Goal: Task Accomplishment & Management: Use online tool/utility

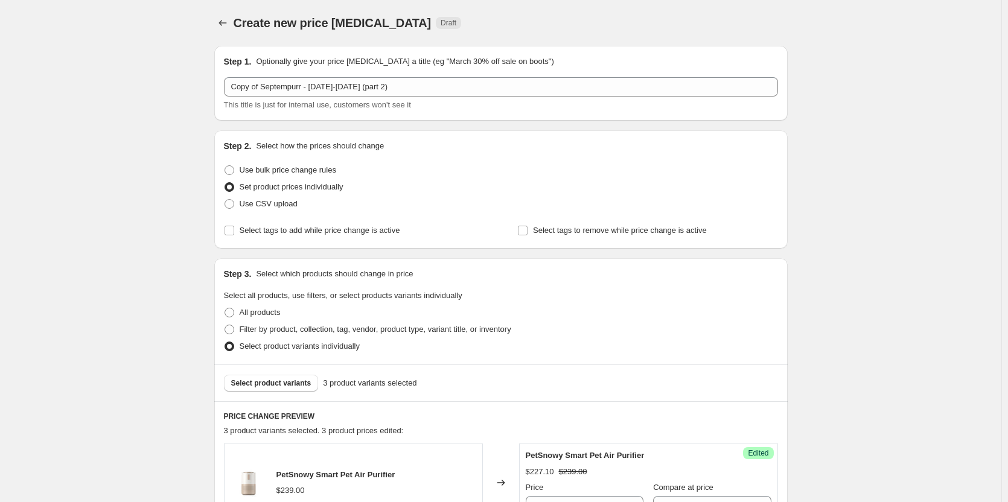
scroll to position [270, 0]
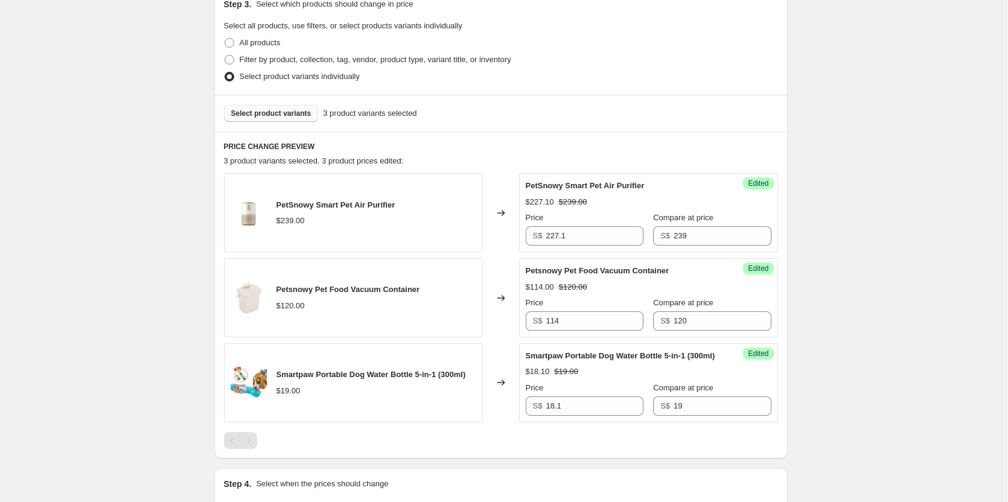
click at [261, 119] on button "Select product variants" at bounding box center [271, 113] width 95 height 17
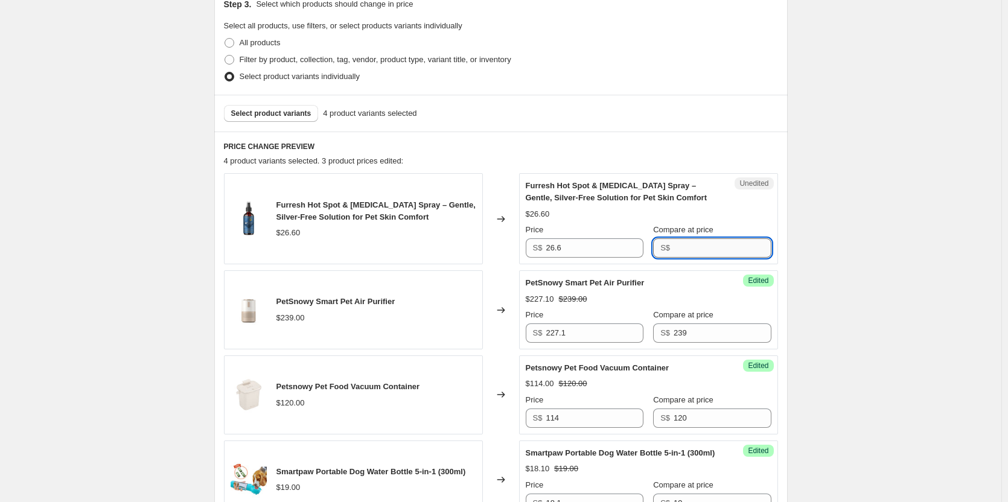
click at [701, 250] on input "Compare at price" at bounding box center [722, 247] width 97 height 19
type input "28"
click at [601, 246] on input "26.6" at bounding box center [594, 247] width 97 height 19
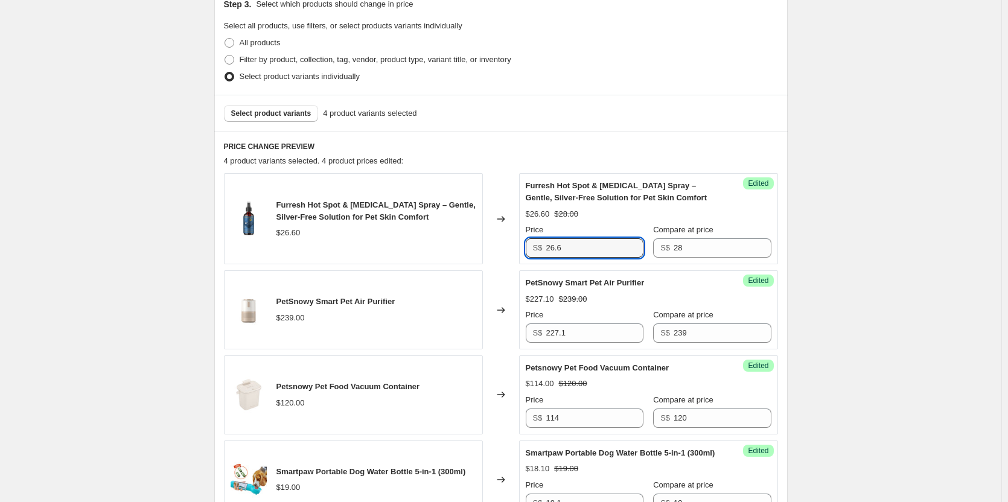
click at [820, 191] on div "Create new price change job. This page is ready Create new price change job Dra…" at bounding box center [500, 339] width 1001 height 1219
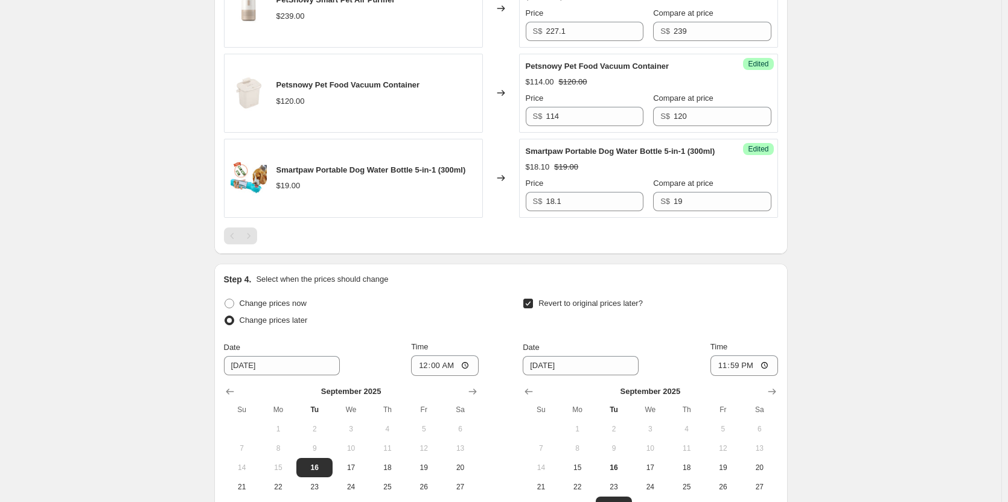
scroll to position [632, 0]
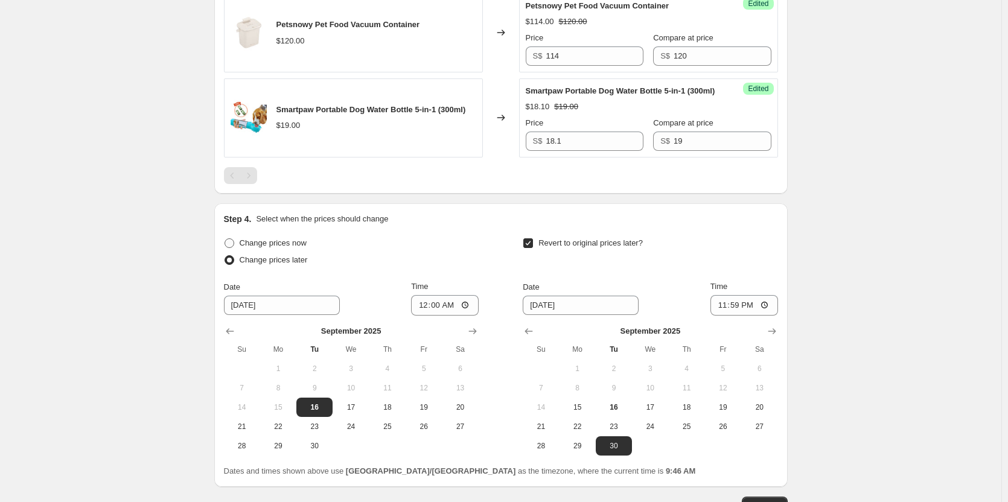
click at [264, 247] on span "Change prices now" at bounding box center [273, 242] width 67 height 9
click at [225, 239] on input "Change prices now" at bounding box center [225, 238] width 1 height 1
radio input "true"
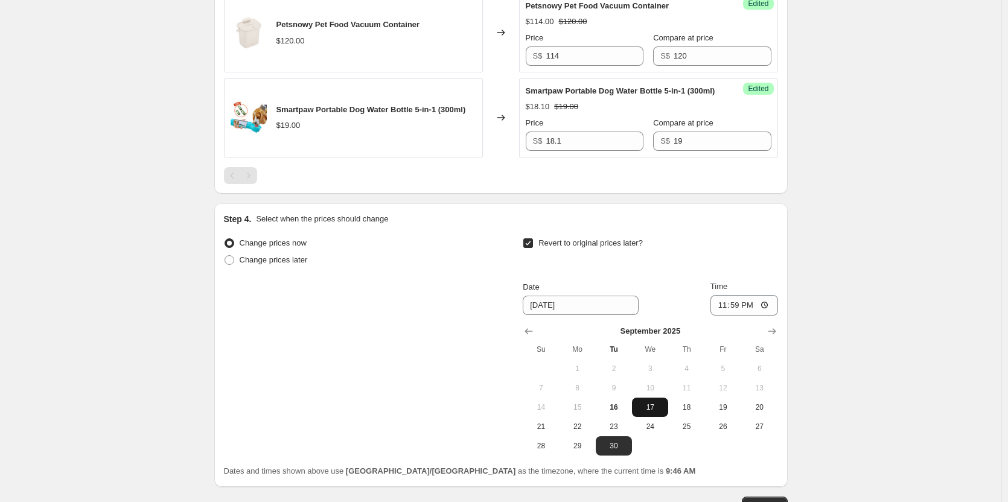
scroll to position [729, 0]
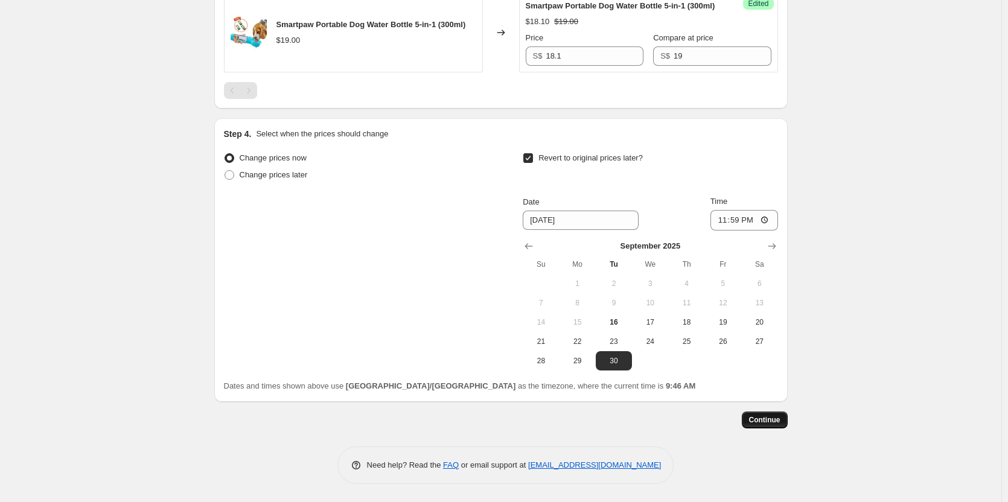
click at [753, 422] on button "Continue" at bounding box center [765, 420] width 46 height 17
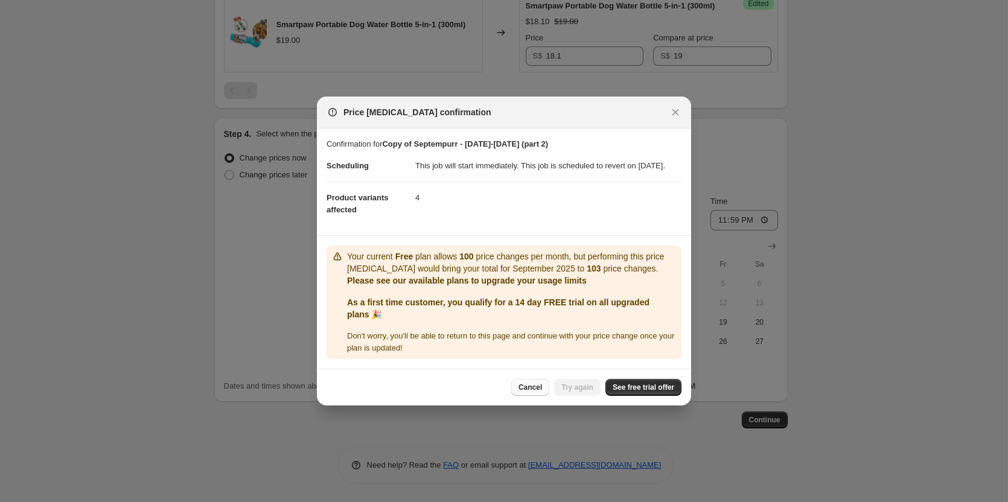
click at [527, 392] on span "Cancel" at bounding box center [530, 388] width 24 height 10
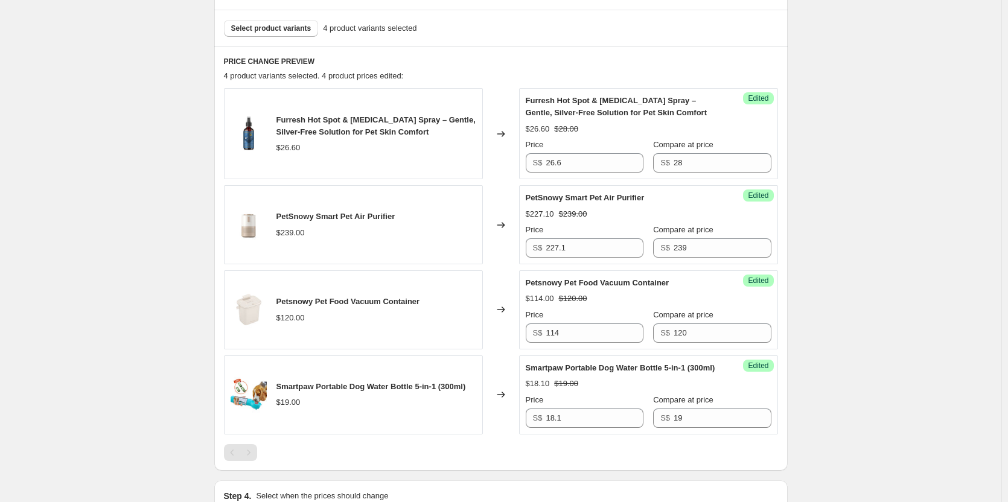
scroll to position [246, 0]
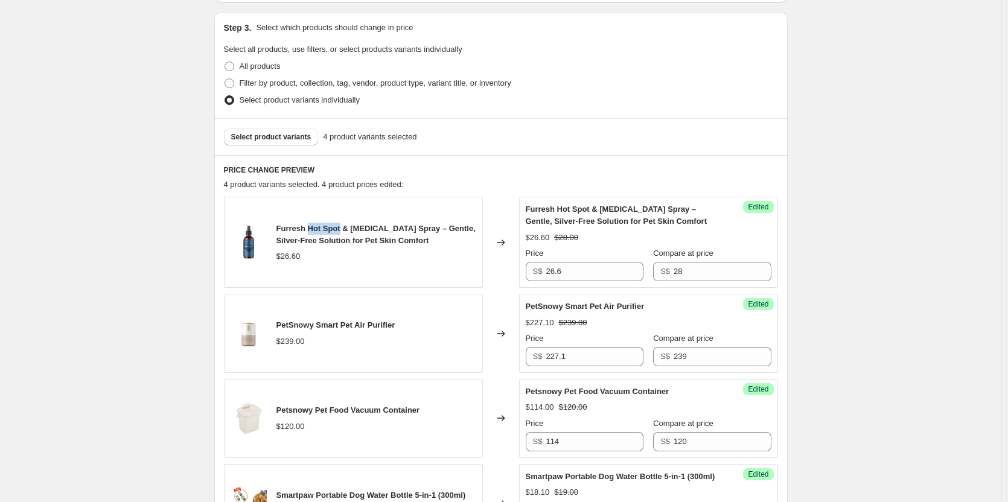
drag, startPoint x: 311, startPoint y: 229, endPoint x: 342, endPoint y: 228, distance: 30.8
click at [342, 228] on span "Furresh Hot Spot & [MEDICAL_DATA] Spray – Gentle, Silver-Free Solution for Pet …" at bounding box center [375, 234] width 199 height 21
copy span "Hot Spot"
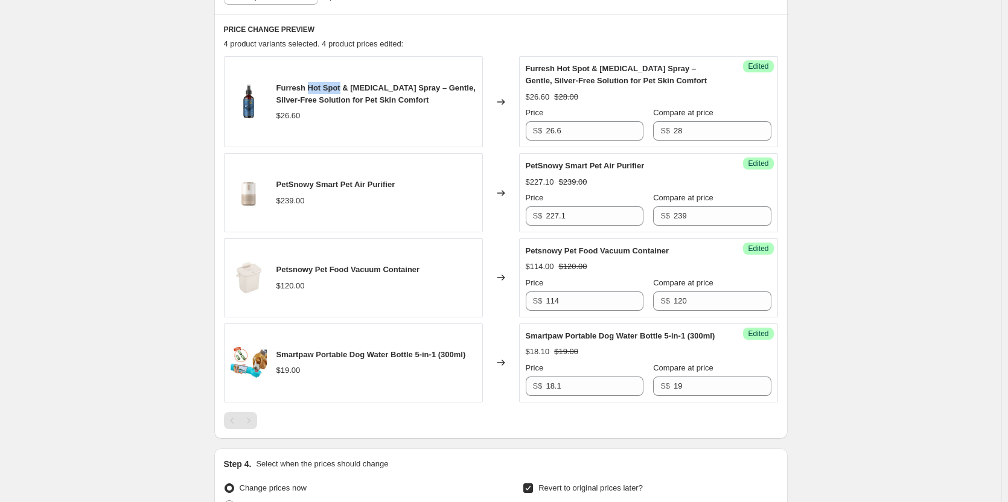
scroll to position [367, 0]
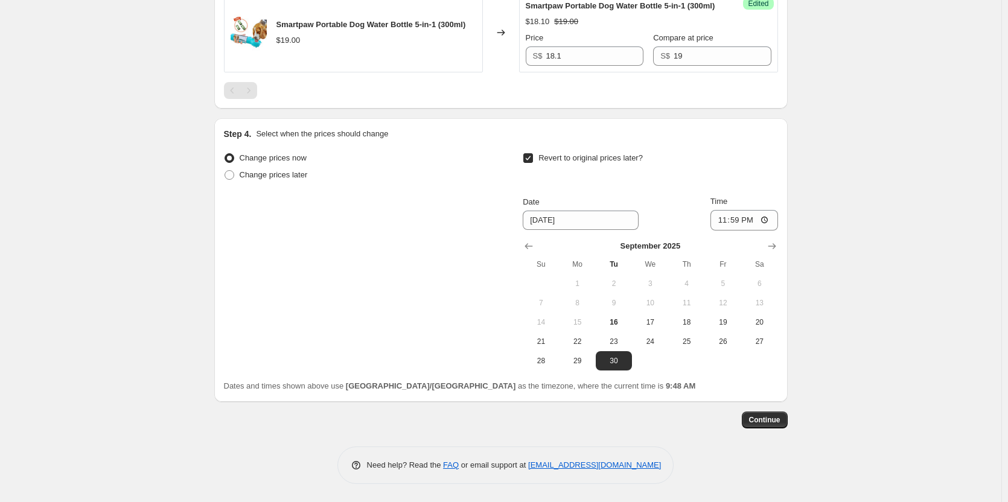
click at [533, 154] on input "Revert to original prices later?" at bounding box center [528, 158] width 10 height 10
checkbox input "false"
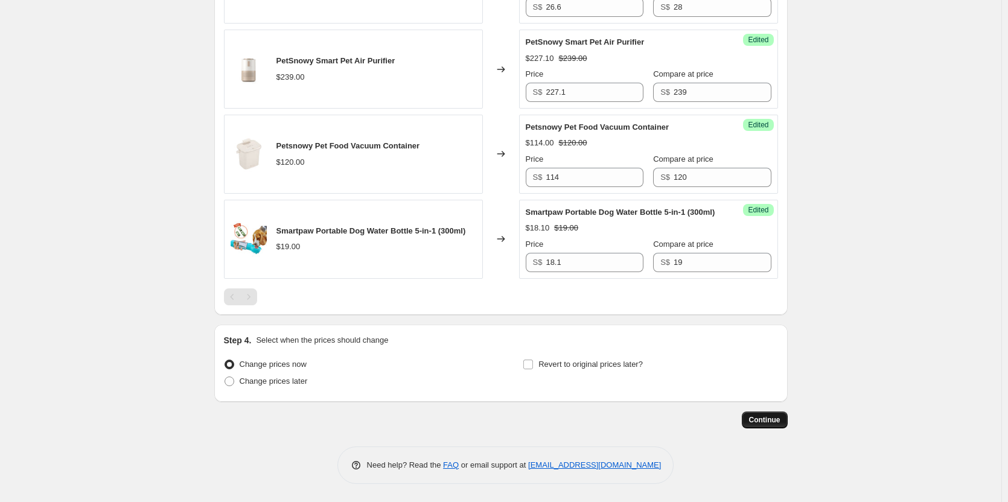
click at [768, 418] on span "Continue" at bounding box center [764, 420] width 31 height 10
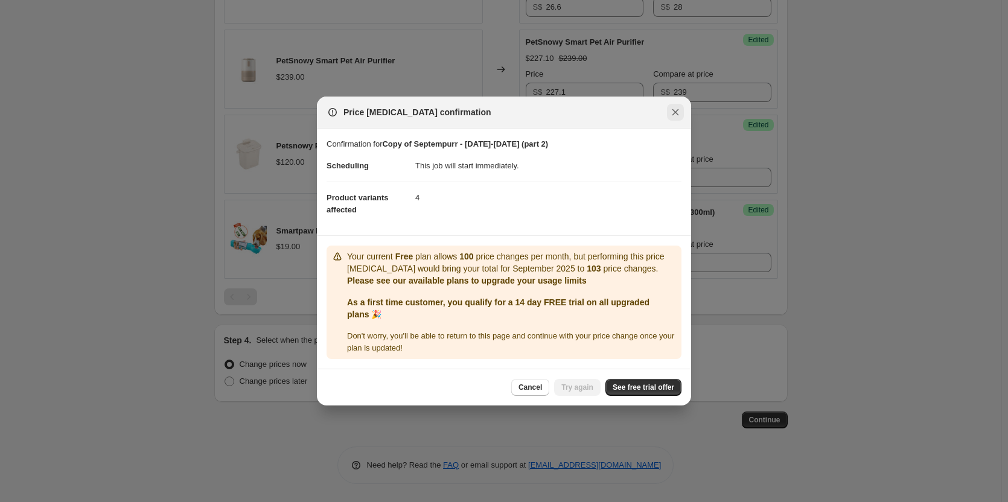
click at [677, 115] on icon "Close" at bounding box center [675, 112] width 12 height 12
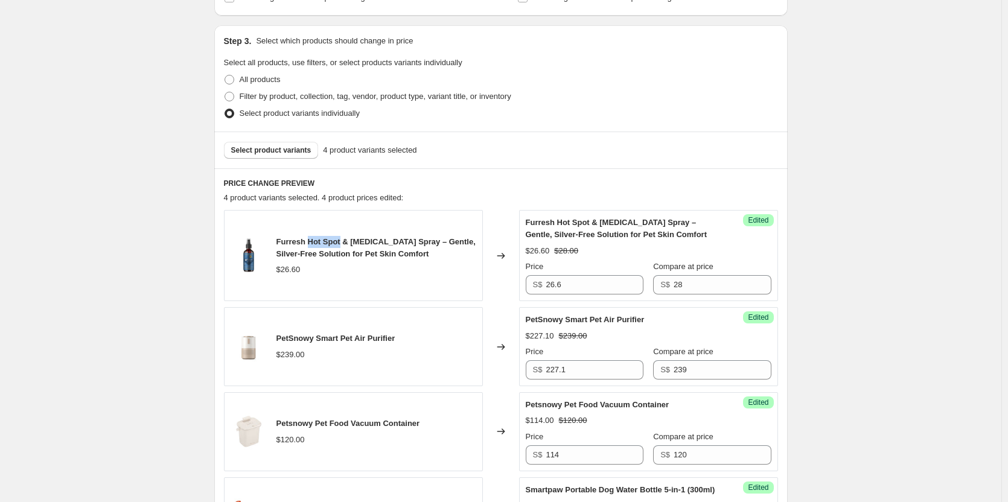
scroll to position [161, 0]
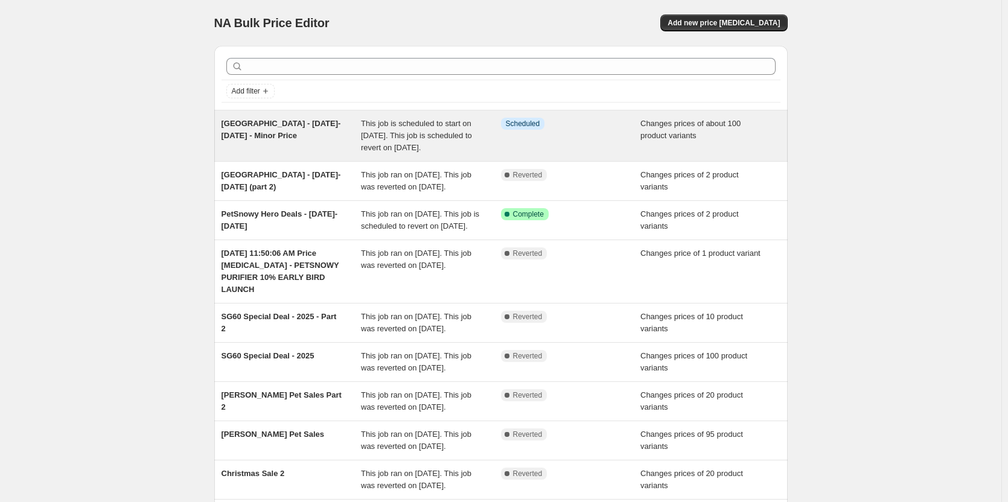
click at [260, 121] on span "[GEOGRAPHIC_DATA] - [DATE]-[DATE] - Minor Price" at bounding box center [280, 129] width 119 height 21
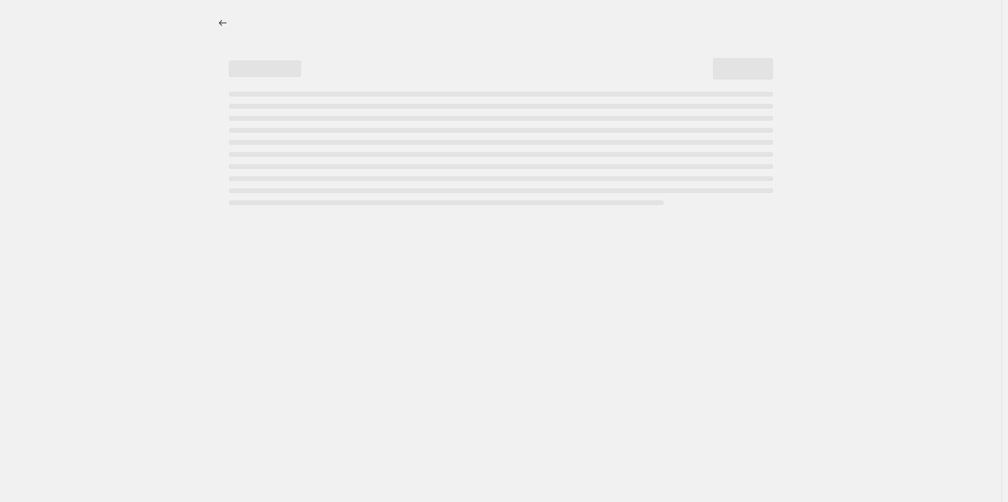
select select "product_status"
select select "inventory_quantity"
select select ">"
select select "vendor"
select select "not_equal"
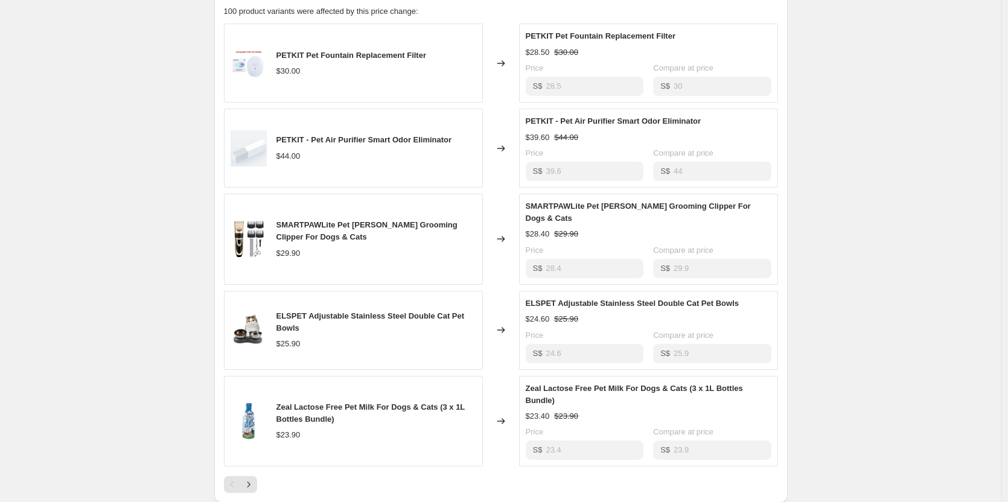
scroll to position [905, 0]
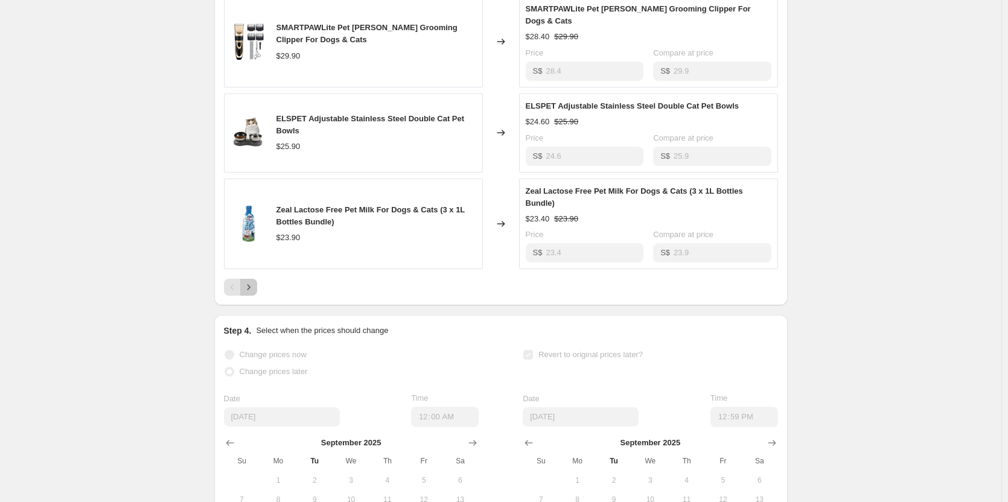
click at [252, 281] on icon "Next" at bounding box center [249, 287] width 12 height 12
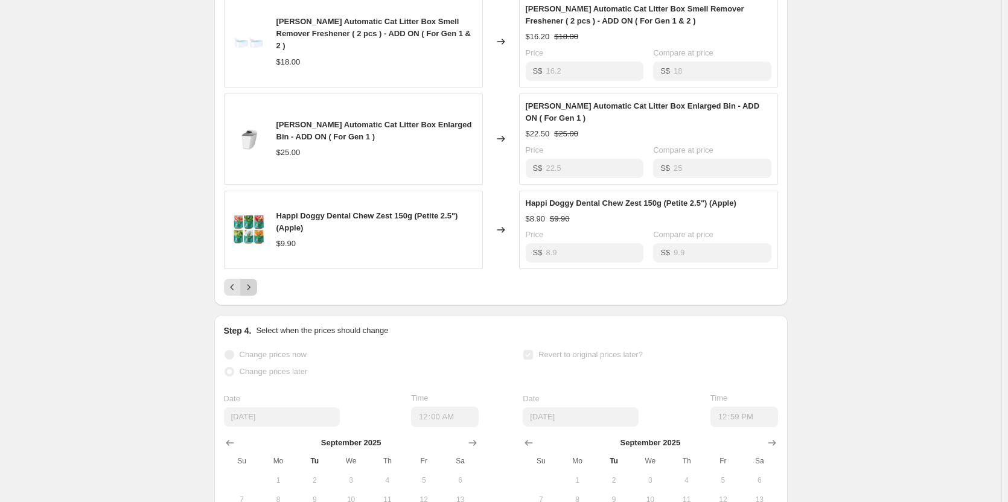
click at [246, 281] on icon "Next" at bounding box center [249, 287] width 12 height 12
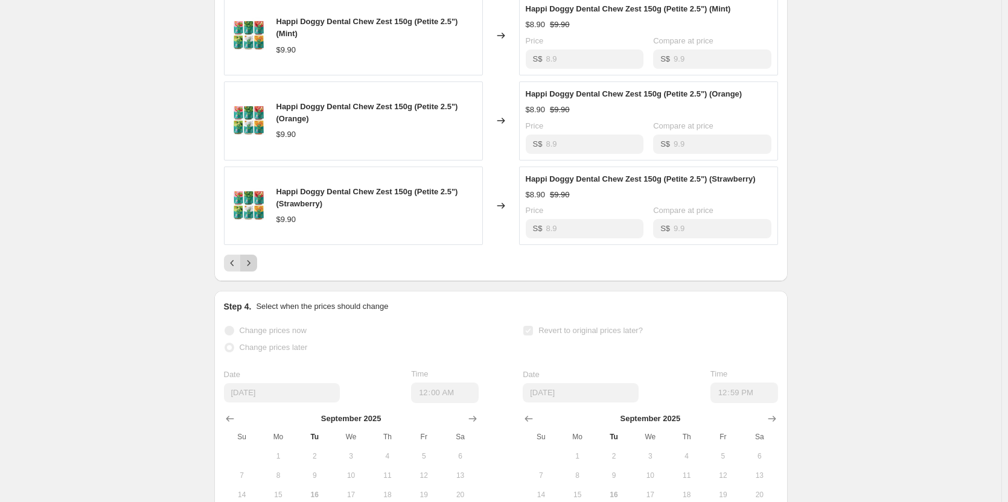
click at [255, 257] on icon "Next" at bounding box center [249, 263] width 12 height 12
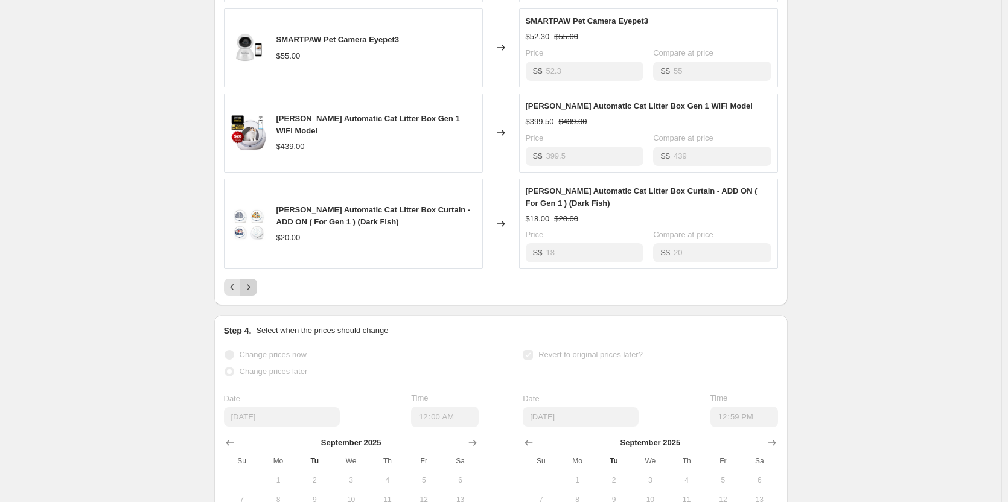
click at [255, 281] on icon "Next" at bounding box center [249, 287] width 12 height 12
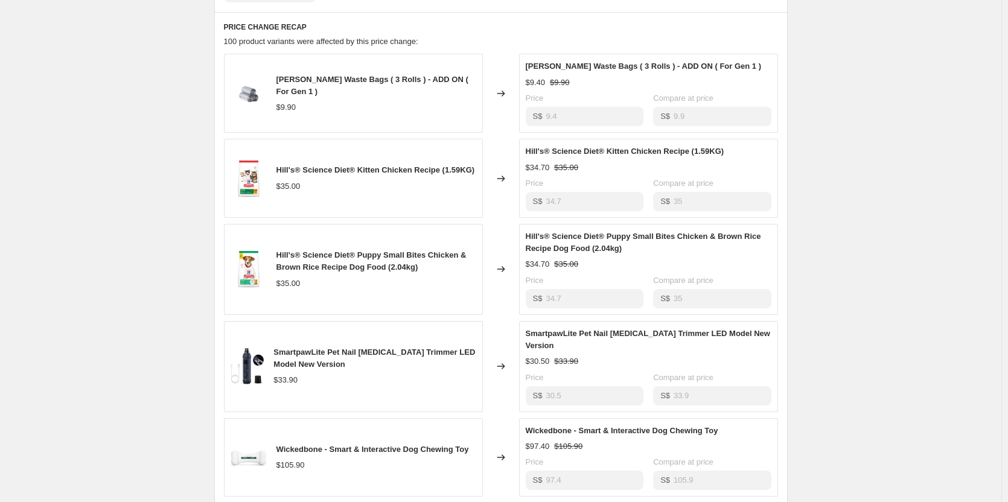
scroll to position [785, 0]
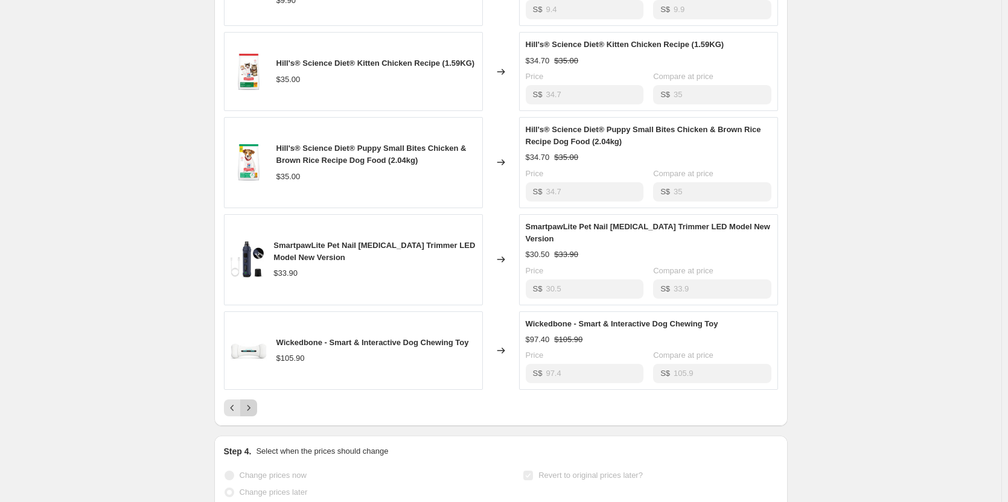
click at [254, 402] on icon "Next" at bounding box center [249, 408] width 12 height 12
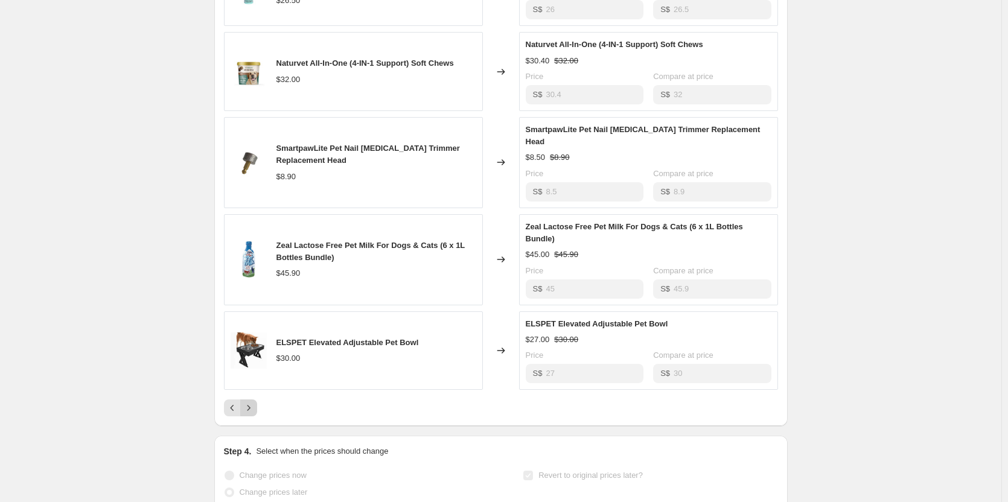
click at [255, 402] on icon "Next" at bounding box center [249, 408] width 12 height 12
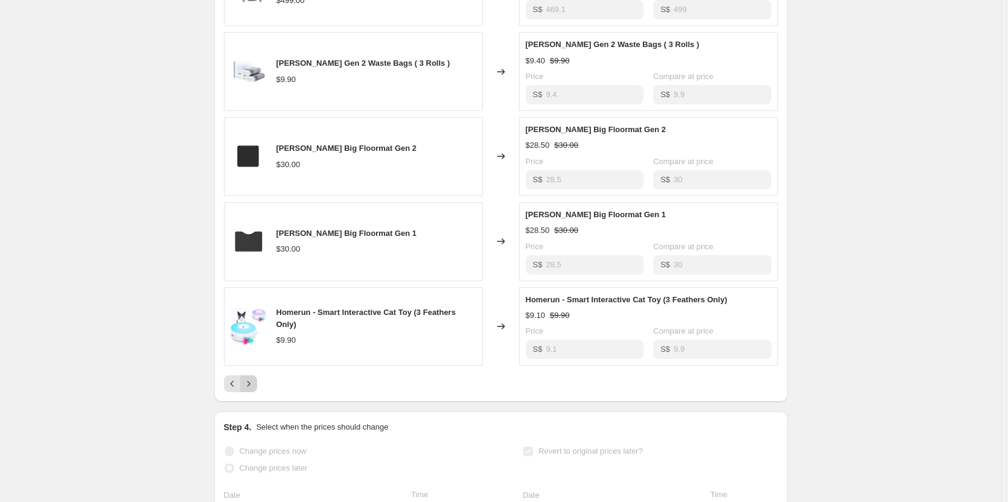
click at [253, 378] on icon "Next" at bounding box center [249, 384] width 12 height 12
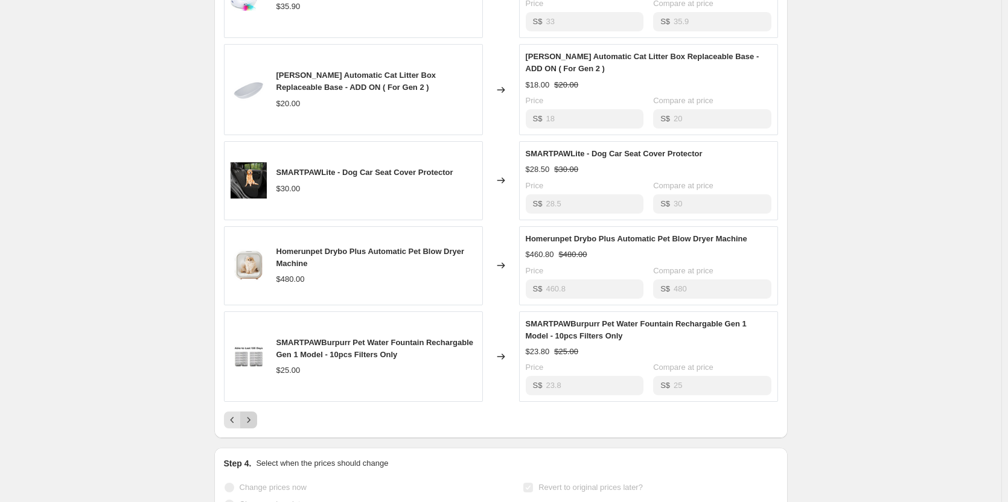
click at [253, 414] on icon "Next" at bounding box center [249, 420] width 12 height 12
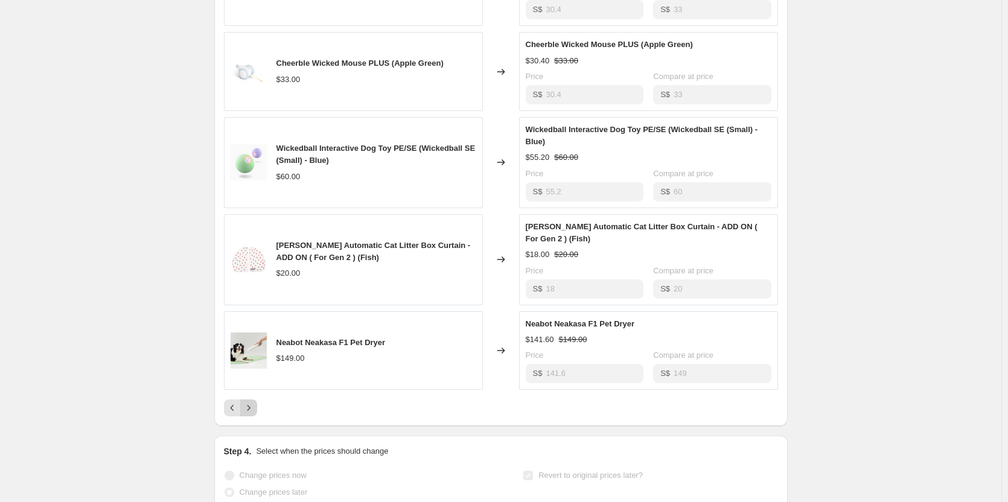
click at [250, 402] on icon "Next" at bounding box center [249, 408] width 12 height 12
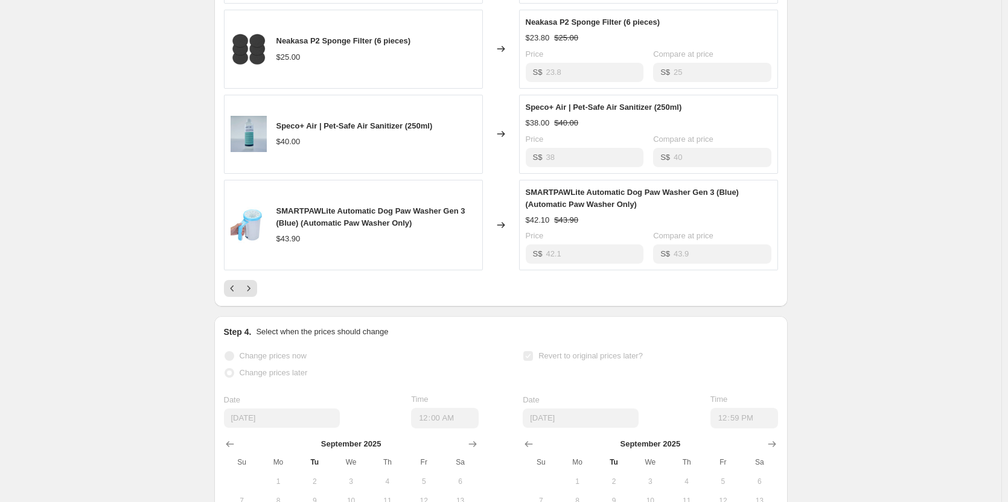
scroll to position [905, 0]
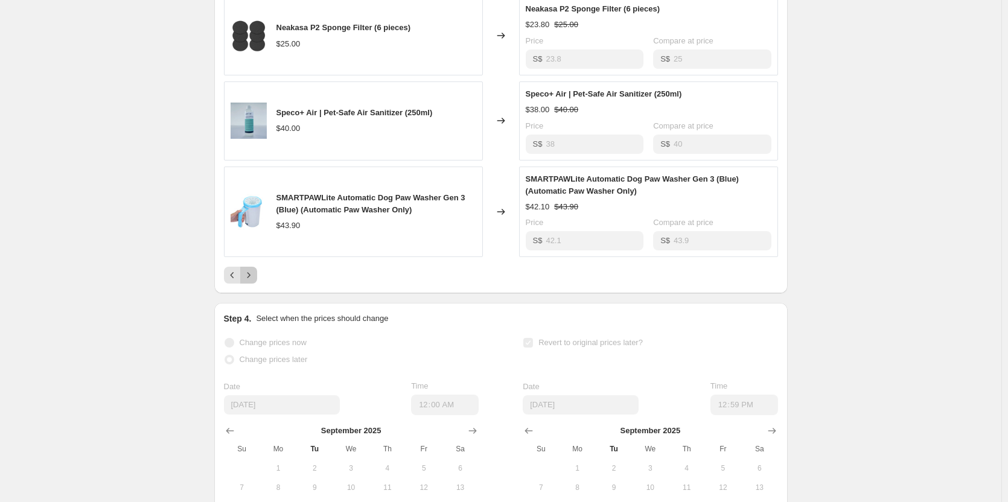
click at [251, 269] on icon "Next" at bounding box center [249, 275] width 12 height 12
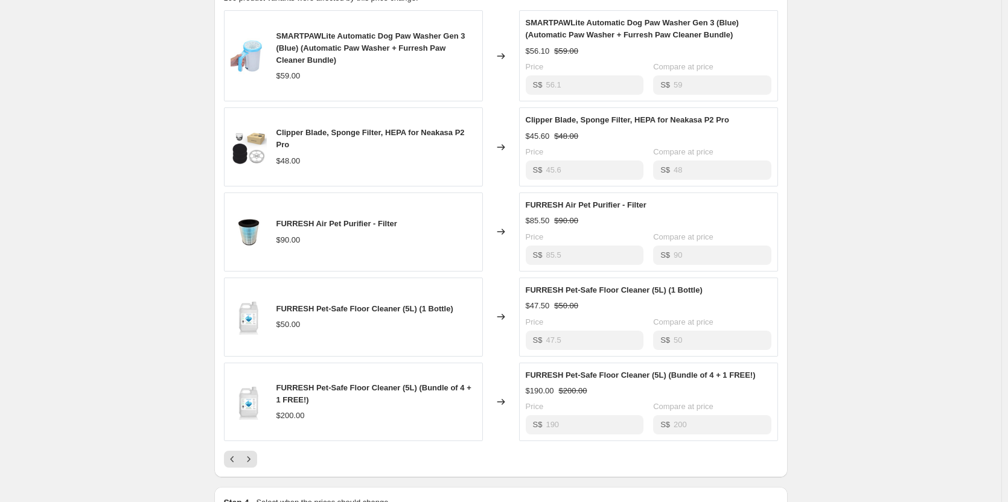
scroll to position [845, 0]
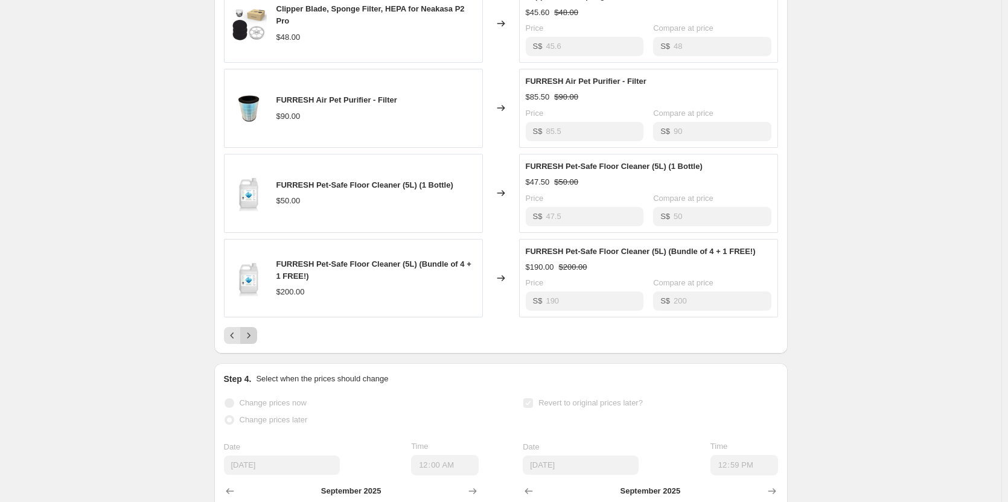
click at [253, 330] on icon "Next" at bounding box center [249, 336] width 12 height 12
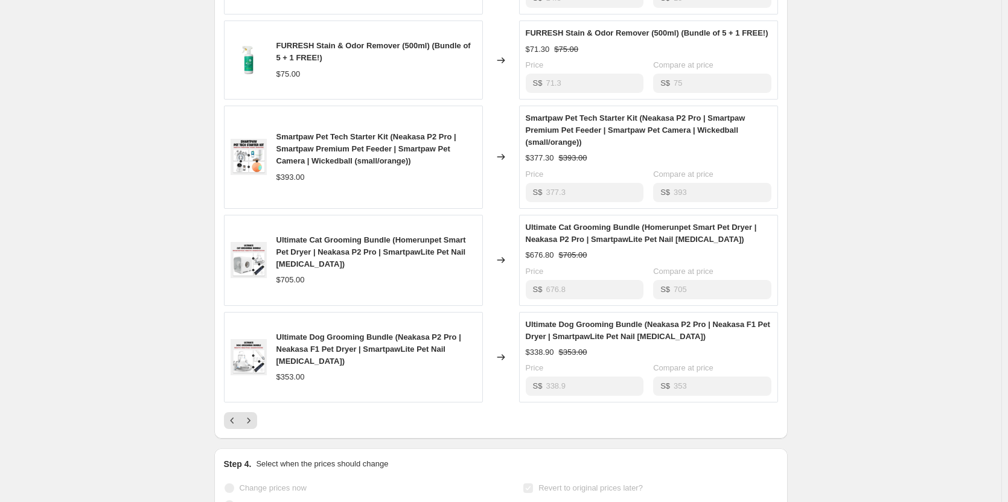
scroll to position [905, 0]
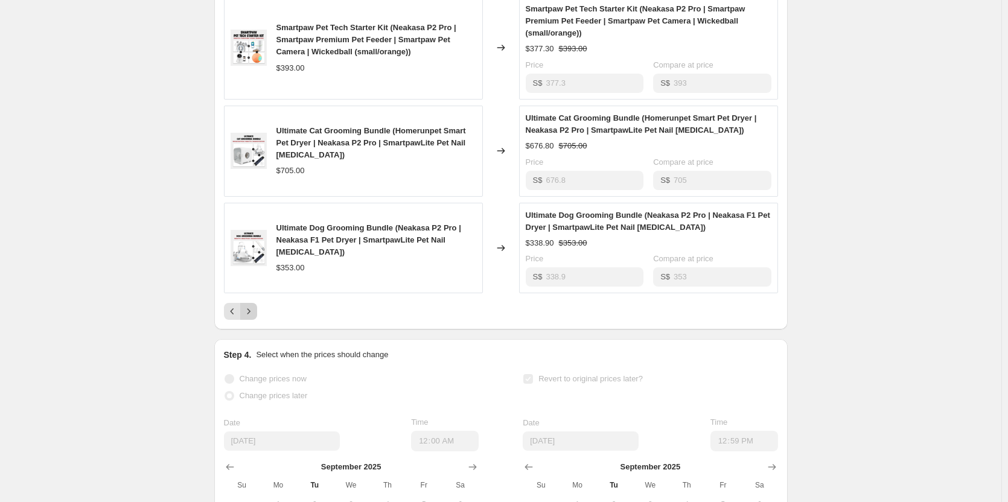
click at [255, 305] on icon "Next" at bounding box center [249, 311] width 12 height 12
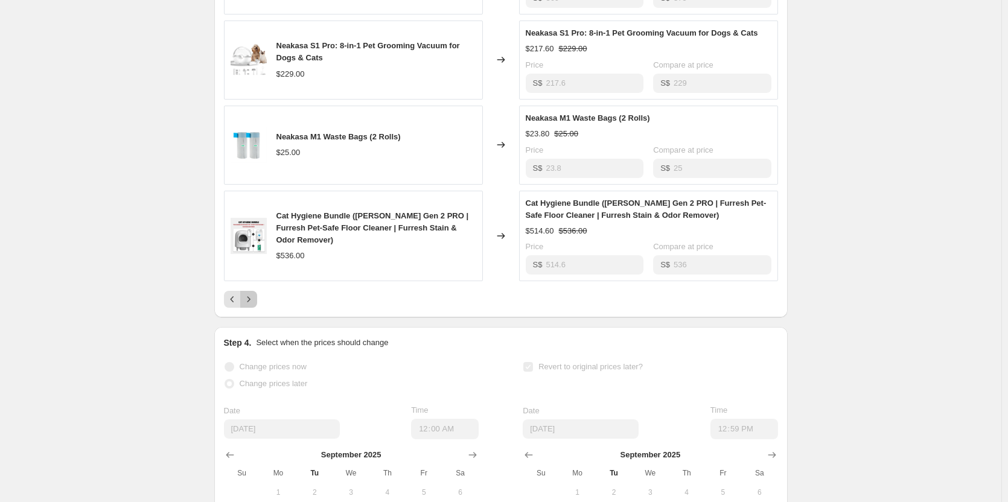
click at [255, 293] on icon "Next" at bounding box center [249, 299] width 12 height 12
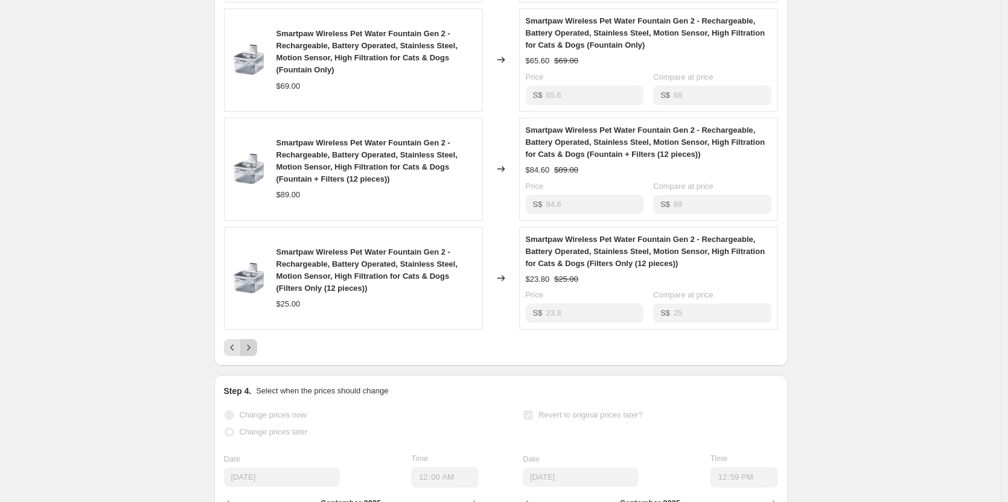
click at [255, 342] on icon "Next" at bounding box center [249, 348] width 12 height 12
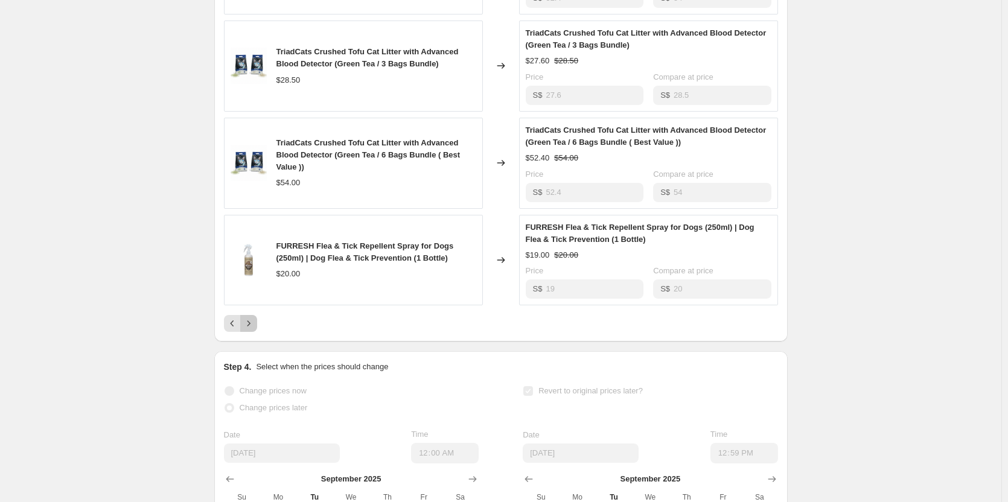
click at [255, 317] on icon "Next" at bounding box center [249, 323] width 12 height 12
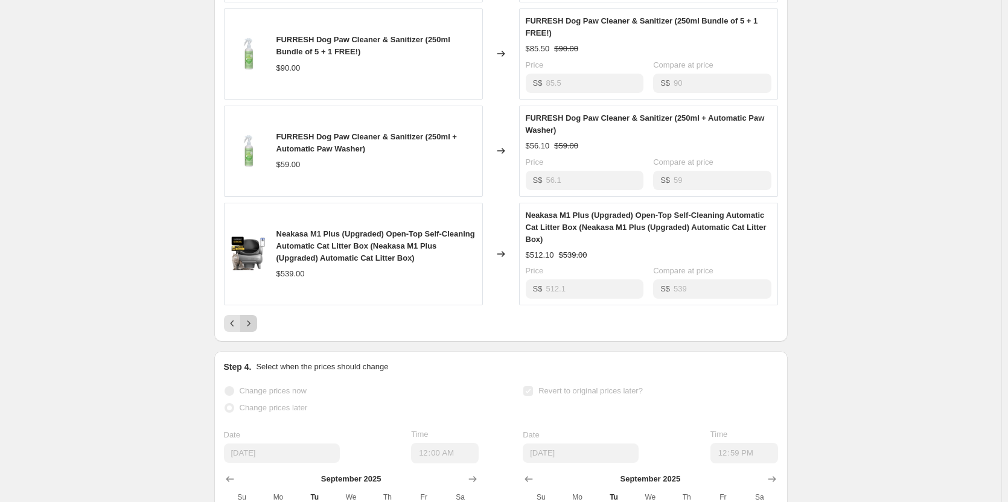
click at [253, 317] on icon "Next" at bounding box center [249, 323] width 12 height 12
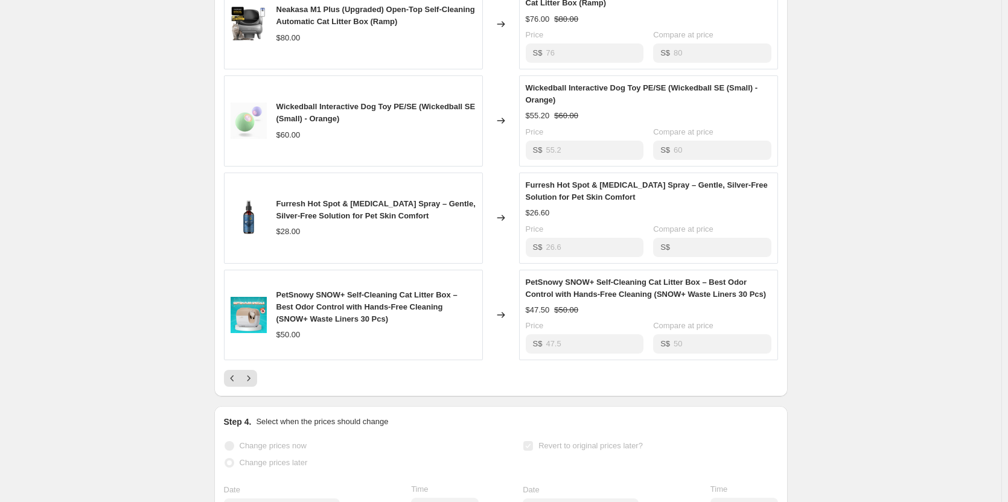
scroll to position [845, 0]
